Goal: Communication & Community: Answer question/provide support

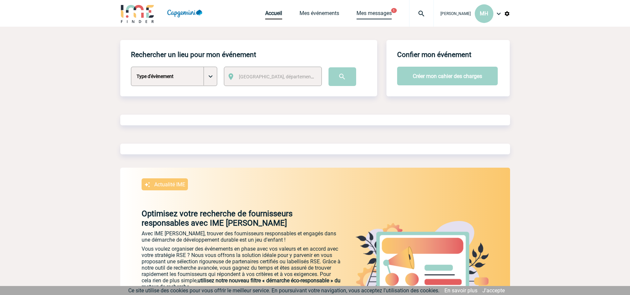
click at [360, 16] on link "Mes messages" at bounding box center [374, 14] width 35 height 9
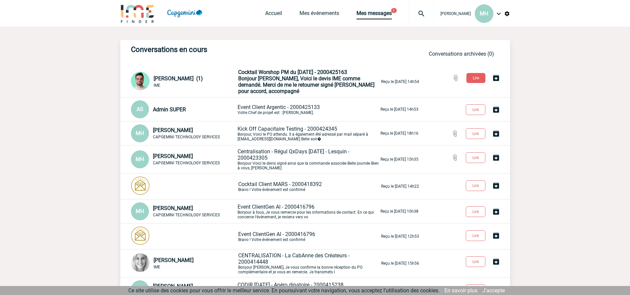
click at [261, 109] on span "Event Client Argentic - 2000425133" at bounding box center [279, 107] width 82 height 6
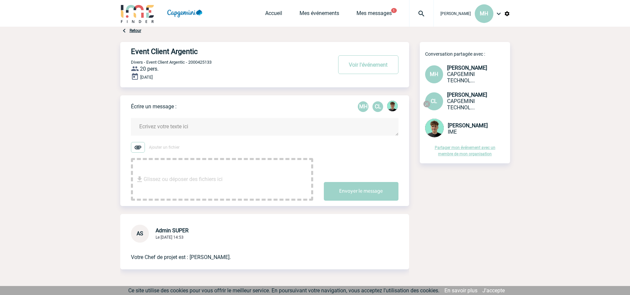
click at [170, 125] on textarea at bounding box center [265, 127] width 268 height 18
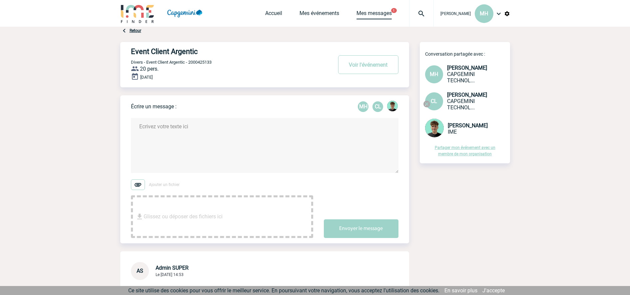
click at [364, 14] on link "Mes messages" at bounding box center [374, 14] width 35 height 9
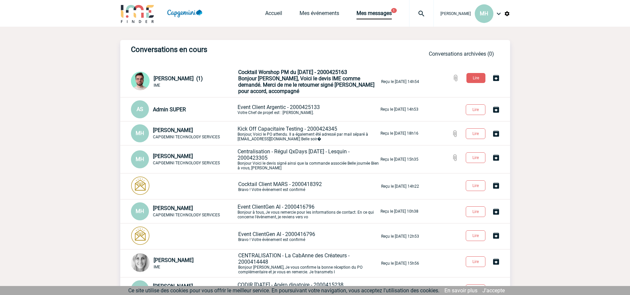
click at [261, 72] on span "Cocktail Worshop PM du 04.09.25 - 2000425163" at bounding box center [292, 72] width 109 height 6
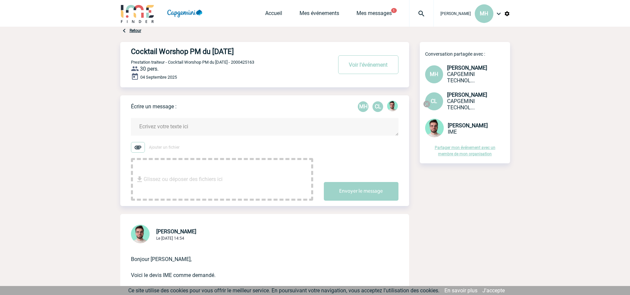
click at [187, 122] on textarea at bounding box center [265, 127] width 268 height 18
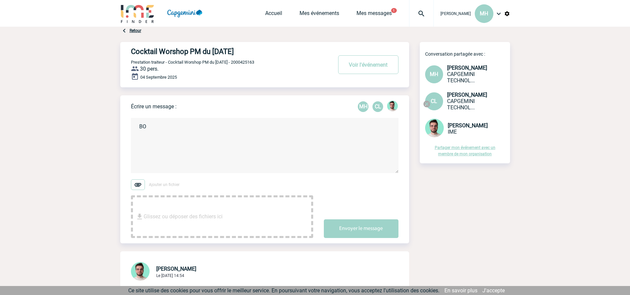
type textarea "B"
type textarea "b"
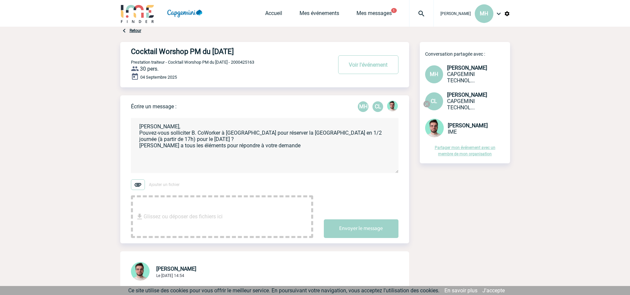
click at [170, 159] on textarea "Benjamin, Pouvez-vous solliciter B. CoWorker à Schiltigheim pour réserver la sa…" at bounding box center [265, 145] width 268 height 55
click at [336, 150] on textarea "Benjamin, Pouvez-vous solliciter B. CoWorker à Schiltigheim pour réserver la sa…" at bounding box center [265, 145] width 268 height 55
paste textarea
click at [232, 218] on div "Glissez ou déposer des fichiers ici" at bounding box center [222, 216] width 182 height 43
click at [267, 158] on textarea "Benjamin, Pouvez-vous solliciter B. CoWorker à Schiltigheim pour réserver la sa…" at bounding box center [265, 145] width 268 height 55
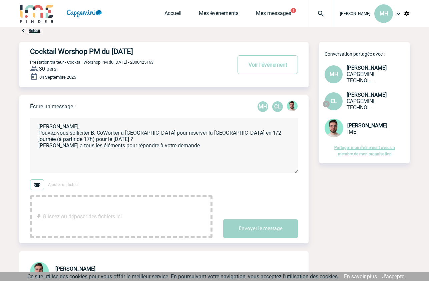
click at [222, 140] on textarea "Benjamin, Pouvez-vous solliciter B. CoWorker à Schiltigheim pour réserver la sa…" at bounding box center [164, 145] width 268 height 55
click at [214, 144] on textarea "Benjamin, Pouvez-vous solliciter B. CoWorker à Schiltigheim pour réserver la sa…" at bounding box center [164, 145] width 268 height 55
click at [43, 160] on textarea "Benjamin, Pouvez-vous solliciter B. CoWorker à Schiltigheim pour réserver la sa…" at bounding box center [164, 145] width 268 height 55
click at [90, 159] on textarea "Benjamin, Pouvez-vous solliciter B. CoWorker à Schiltigheim pour réserver la sa…" at bounding box center [164, 145] width 268 height 55
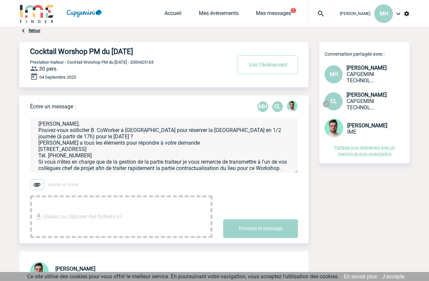
scroll to position [14, 0]
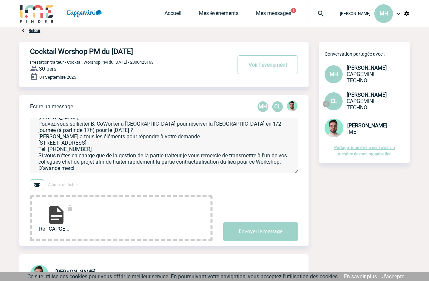
click at [54, 136] on textarea "Benjamin, Pouvez-vous solliciter B. CoWorker à Schiltigheim pour réserver la sa…" at bounding box center [164, 145] width 268 height 55
drag, startPoint x: 37, startPoint y: 132, endPoint x: 136, endPoint y: 146, distance: 99.6
click at [136, 146] on textarea "Benjamin, Pouvez-vous solliciter B. CoWorker à Schiltigheim pour réserver la sa…" at bounding box center [164, 145] width 268 height 55
paste textarea
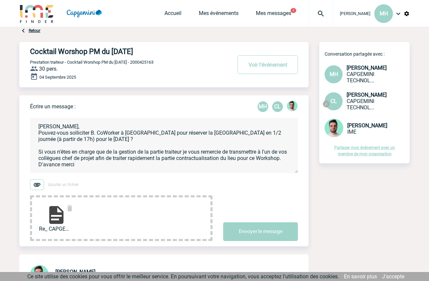
scroll to position [9, 0]
click at [63, 137] on textarea "Benjamin, Pouvez-vous solliciter B. CoWorker à Schiltigheim pour réserver la sa…" at bounding box center [164, 145] width 268 height 55
click at [62, 138] on textarea "Benjamin, Pouvez-vous solliciter B. CoWorker à Schiltigheim pour réserver la sa…" at bounding box center [164, 145] width 268 height 55
paste textarea "Raphaël Legros - 0760126745 - r.legros@bcoworker.com"
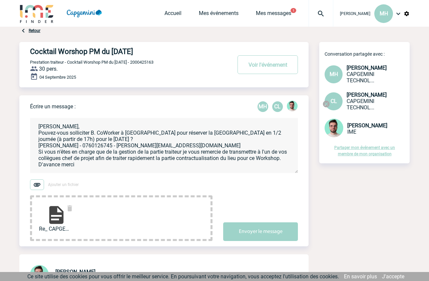
click at [42, 137] on textarea "Benjamin, Pouvez-vous solliciter B. CoWorker à Schiltigheim pour réserver la sa…" at bounding box center [164, 145] width 268 height 55
click at [40, 137] on textarea "Benjamin, Pouvez-vous solliciter B. CoWorker à Schiltigheim pour réserver la sa…" at bounding box center [164, 145] width 268 height 55
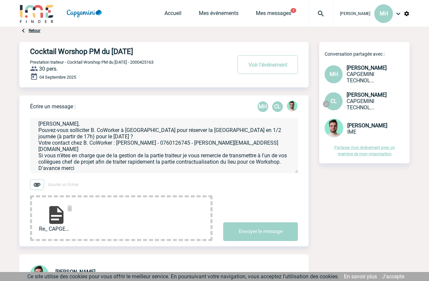
click at [90, 156] on textarea "Benjamin, Pouvez-vous solliciter B. CoWorker à Schiltigheim pour réserver la sa…" at bounding box center [164, 145] width 268 height 55
type textarea "Benjamin, Pouvez-vous solliciter B. CoWorker à Schiltigheim pour réserver la sa…"
click at [259, 233] on button "Envoyer le message" at bounding box center [260, 231] width 75 height 19
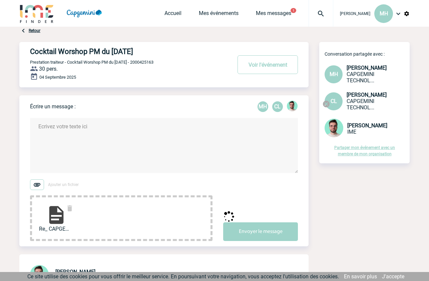
scroll to position [0, 0]
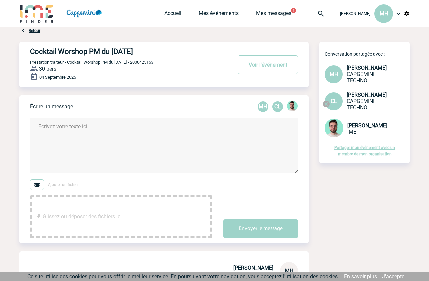
click at [290, 12] on button "1" at bounding box center [293, 10] width 6 height 5
click at [265, 12] on link "Mes messages" at bounding box center [273, 14] width 35 height 9
